Goal: Information Seeking & Learning: Understand process/instructions

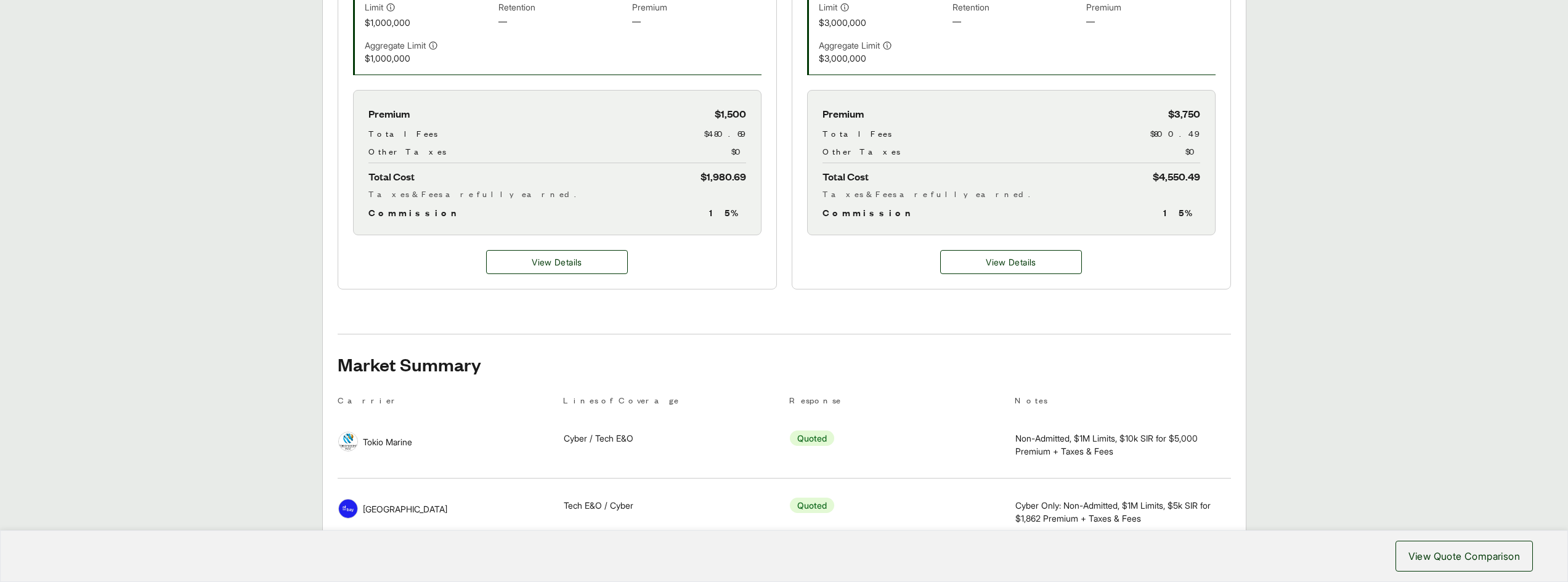
scroll to position [496, 0]
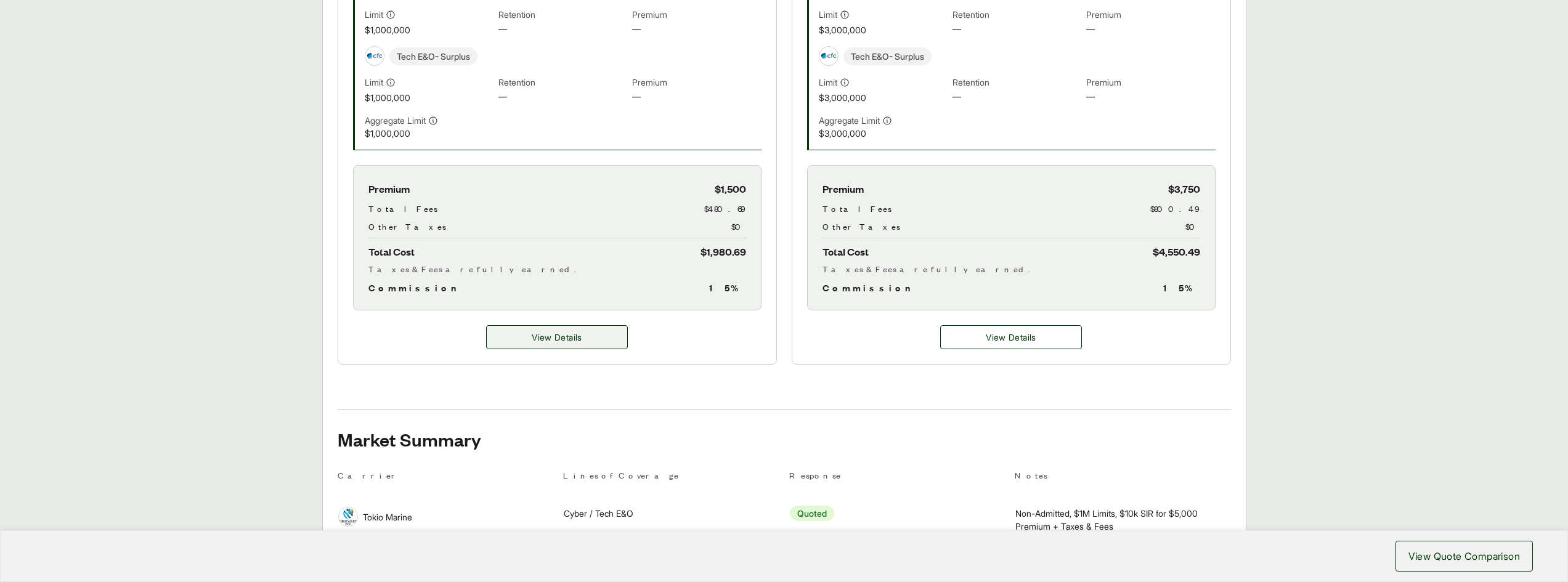
click at [564, 332] on span "View Details" at bounding box center [557, 337] width 50 height 13
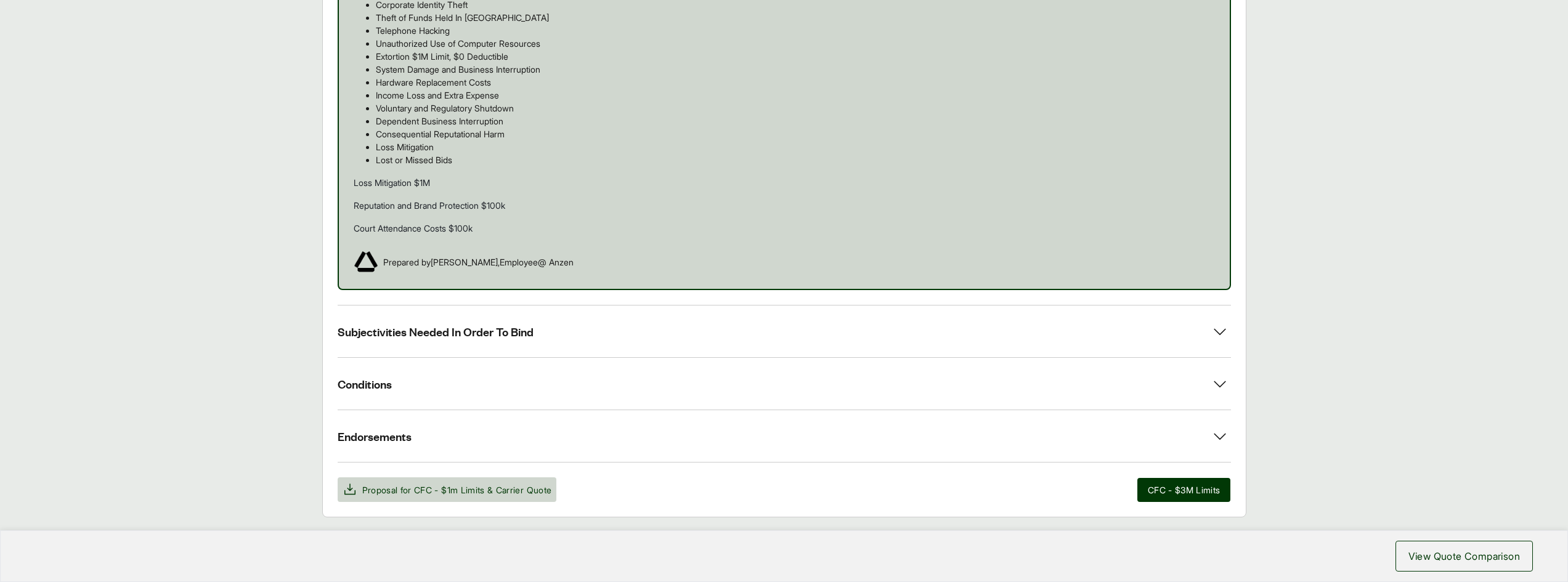
scroll to position [1208, 0]
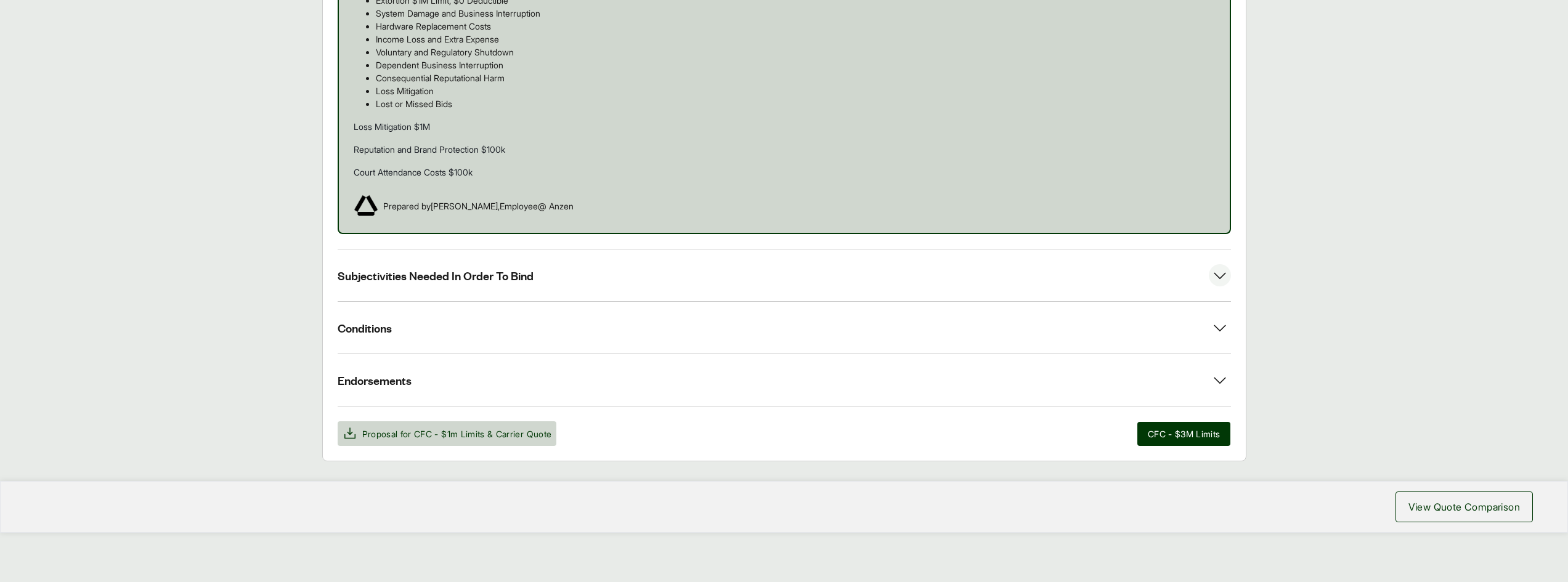
click at [1220, 270] on icon at bounding box center [1221, 276] width 22 height 22
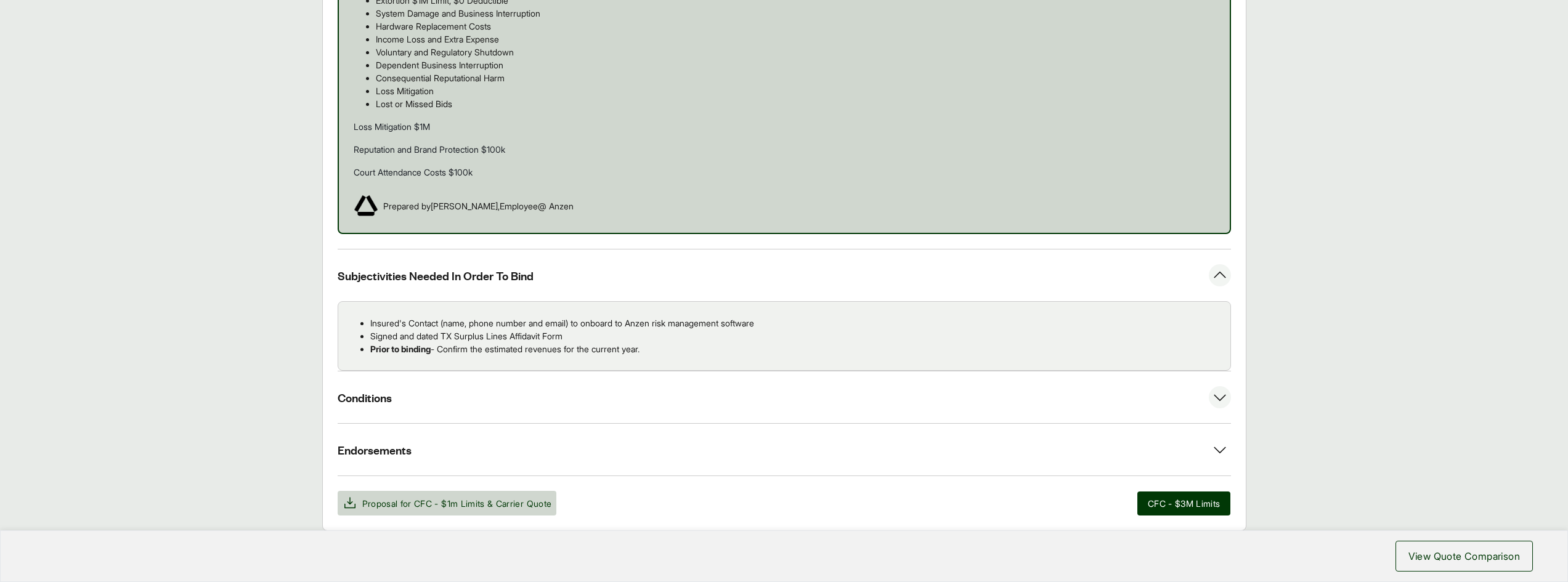
click at [1224, 393] on icon at bounding box center [1221, 397] width 22 height 22
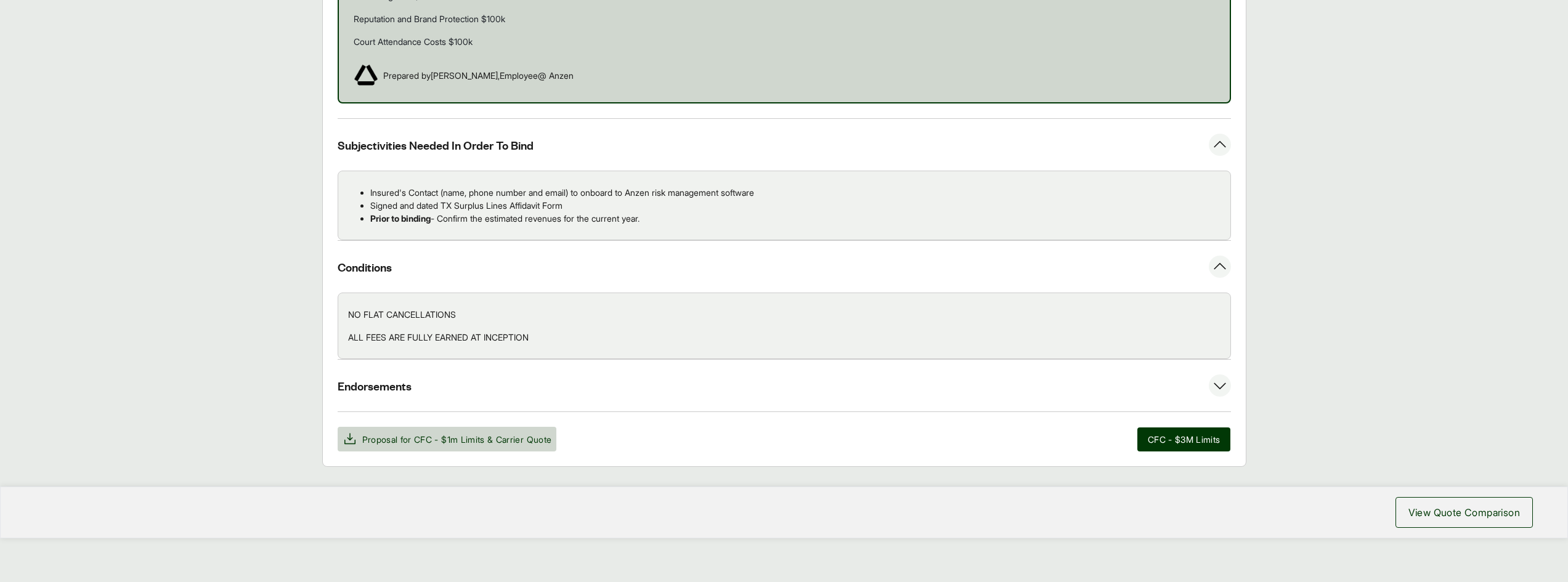
scroll to position [1343, 0]
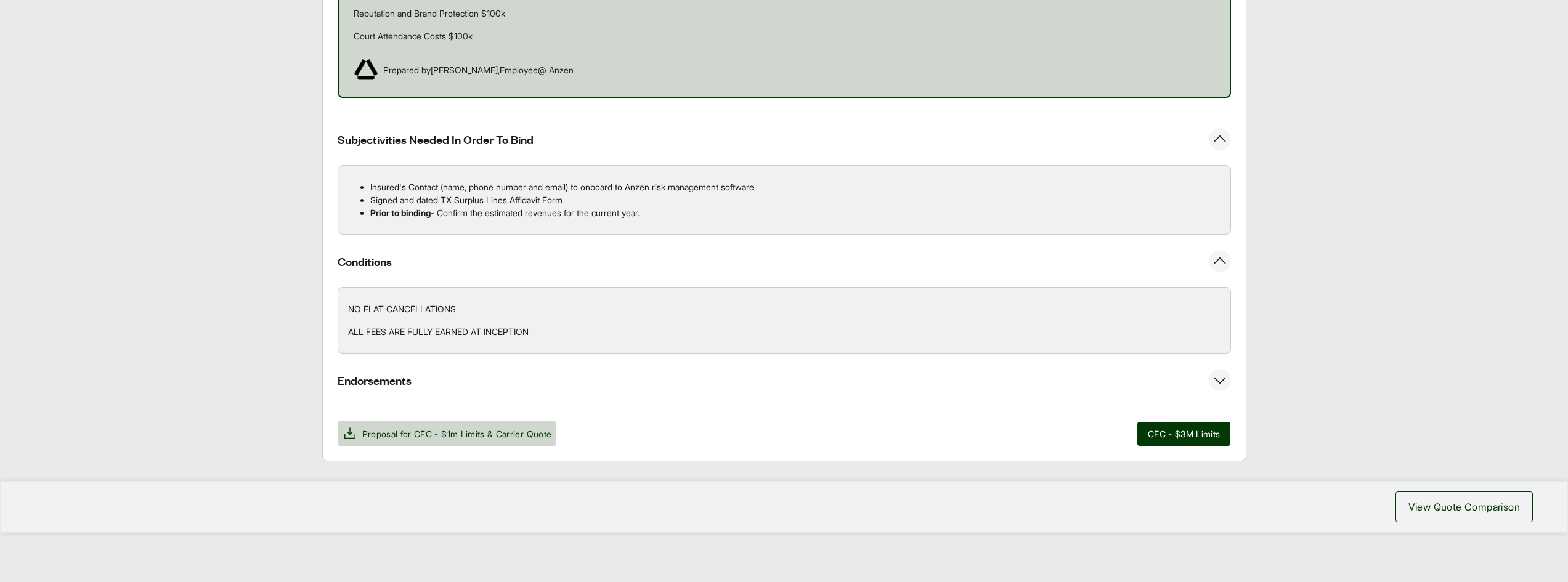
click at [1221, 380] on icon at bounding box center [1221, 380] width 22 height 22
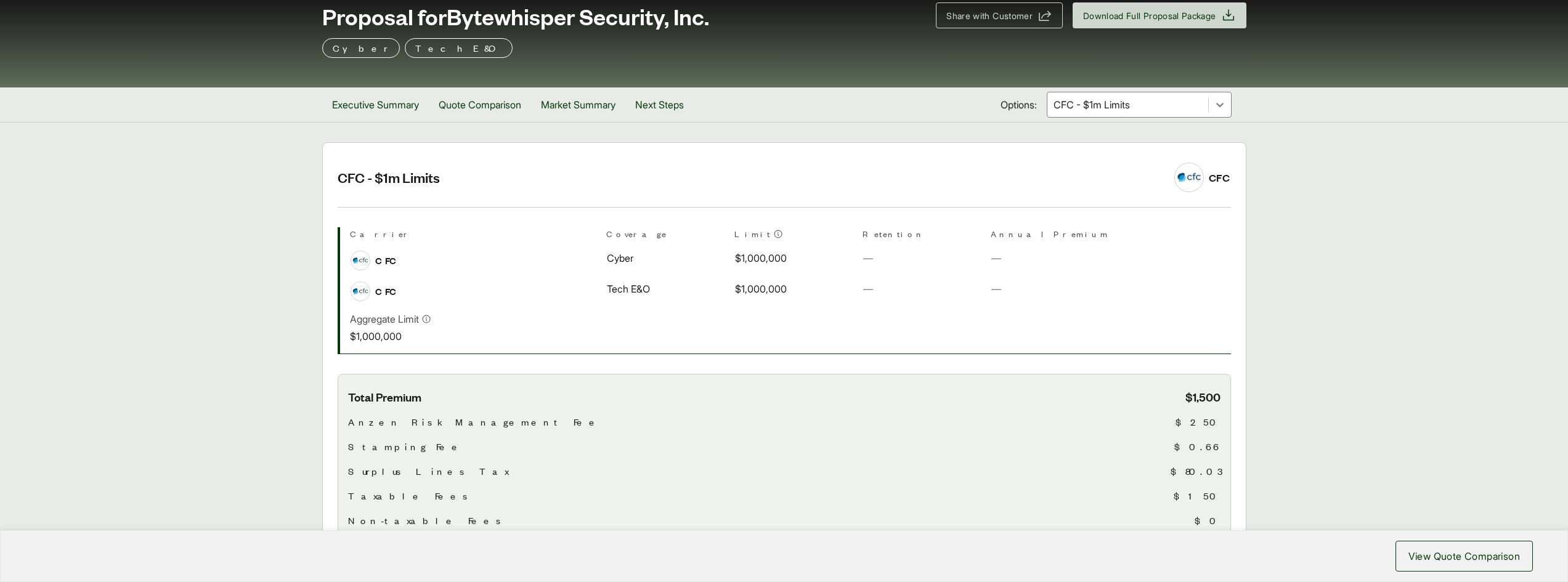
scroll to position [0, 0]
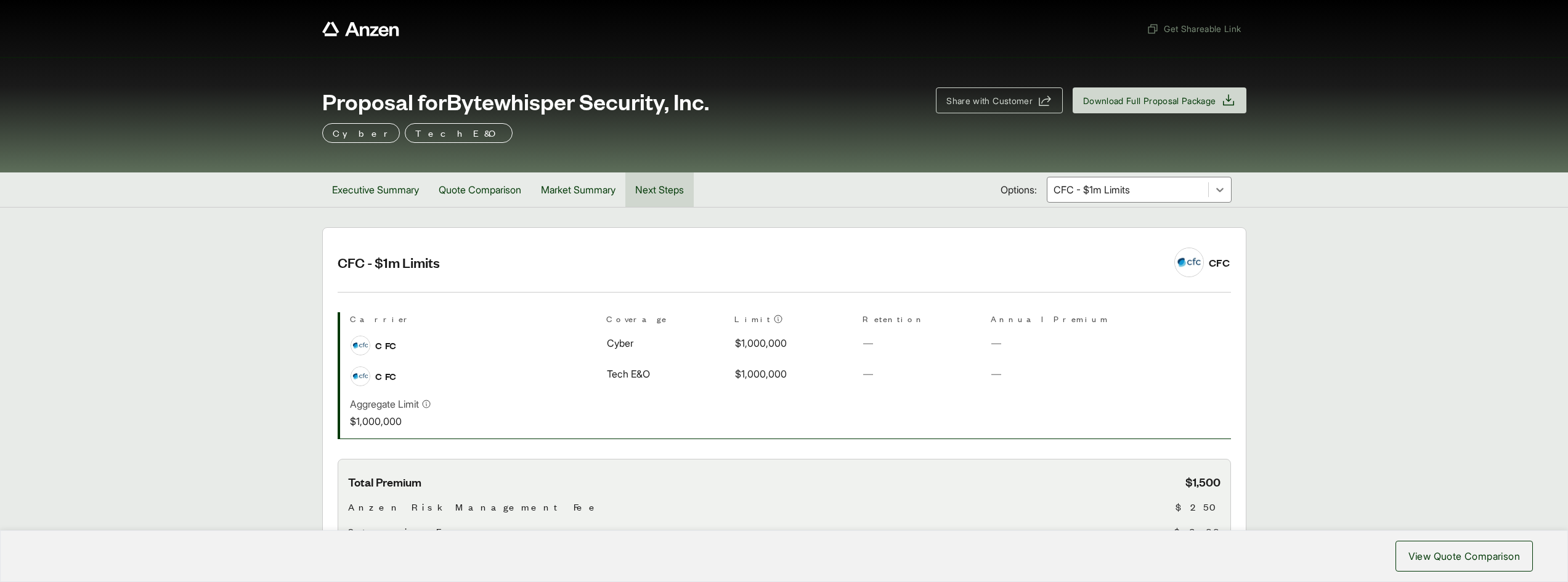
click at [661, 189] on button "Next Steps" at bounding box center [660, 190] width 69 height 34
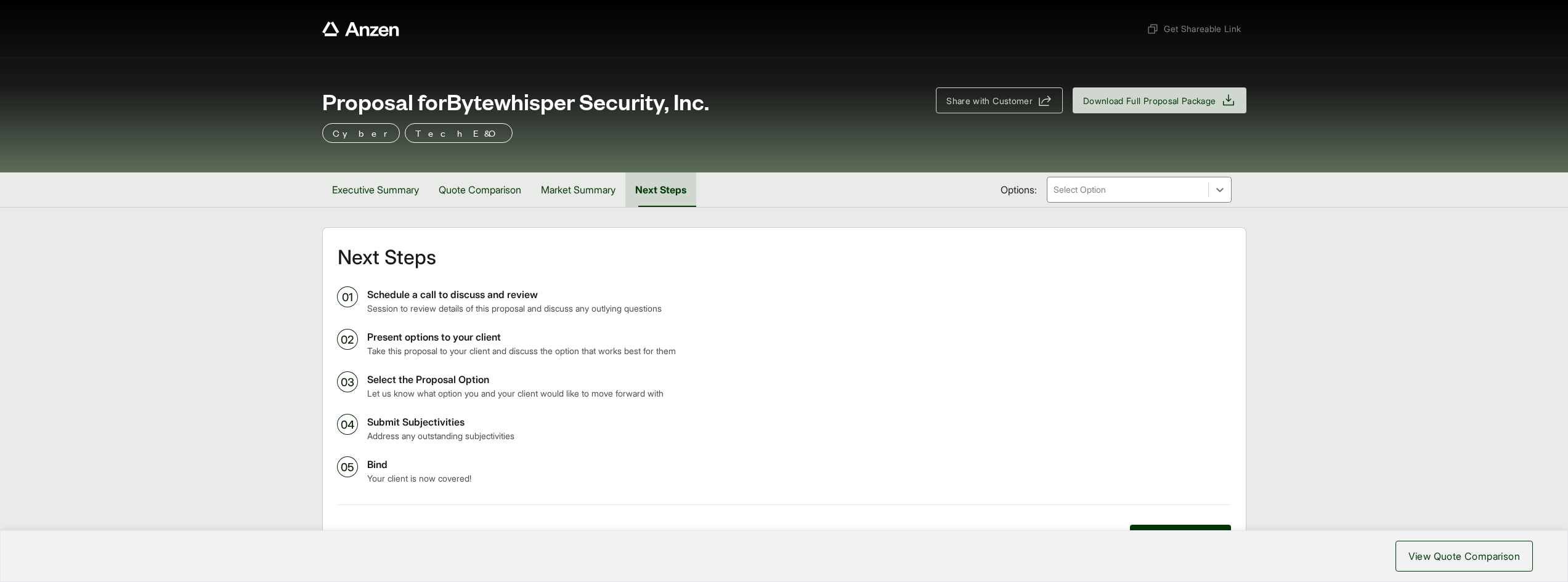
scroll to position [61, 0]
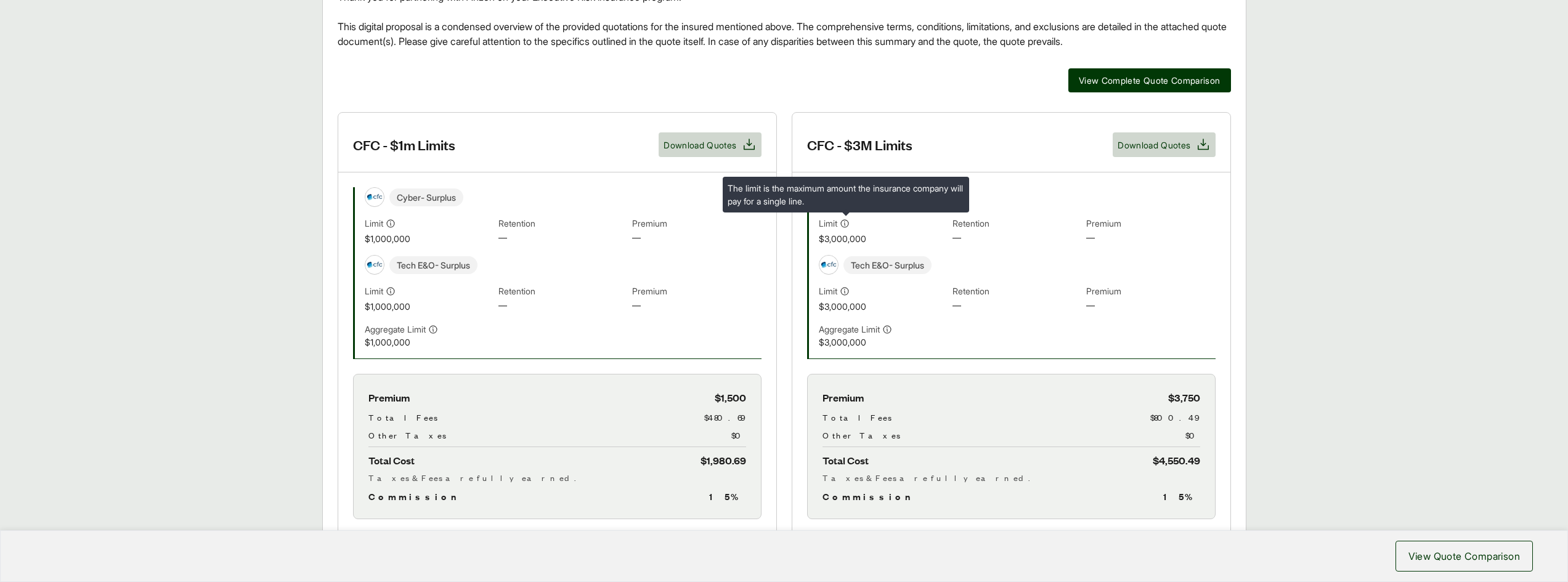
scroll to position [370, 0]
